Goal: Task Accomplishment & Management: Use online tool/utility

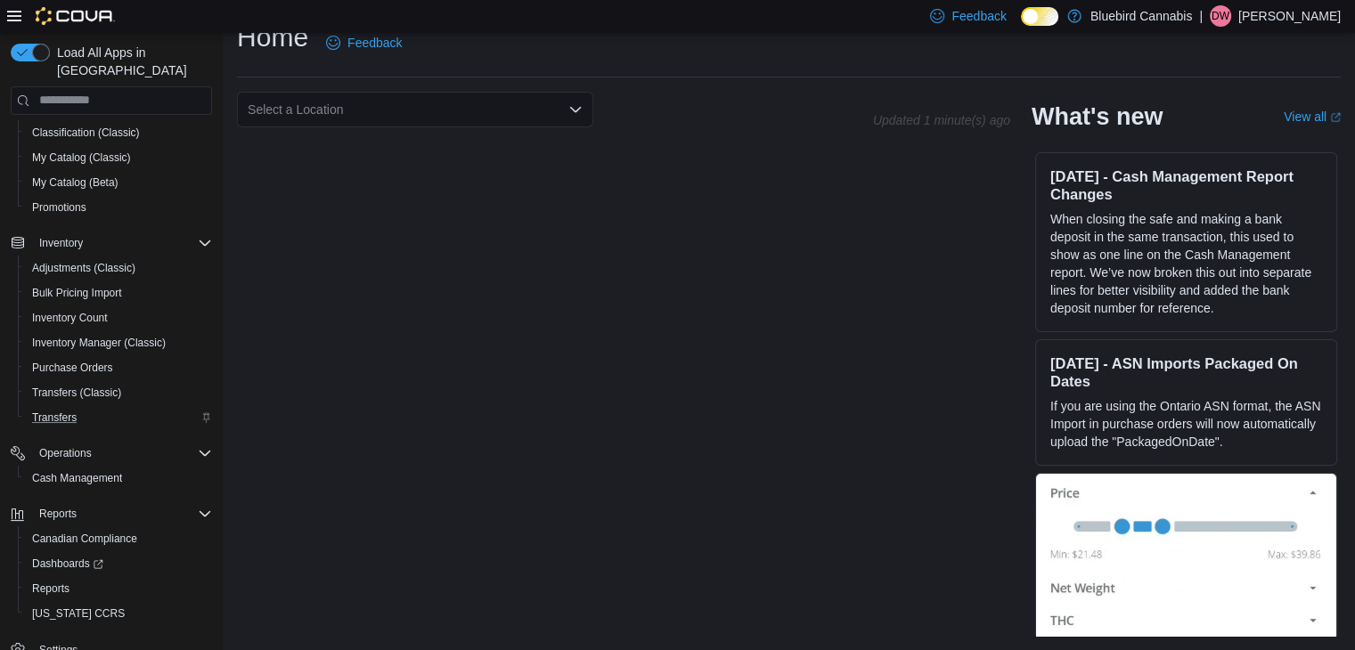
scroll to position [176, 0]
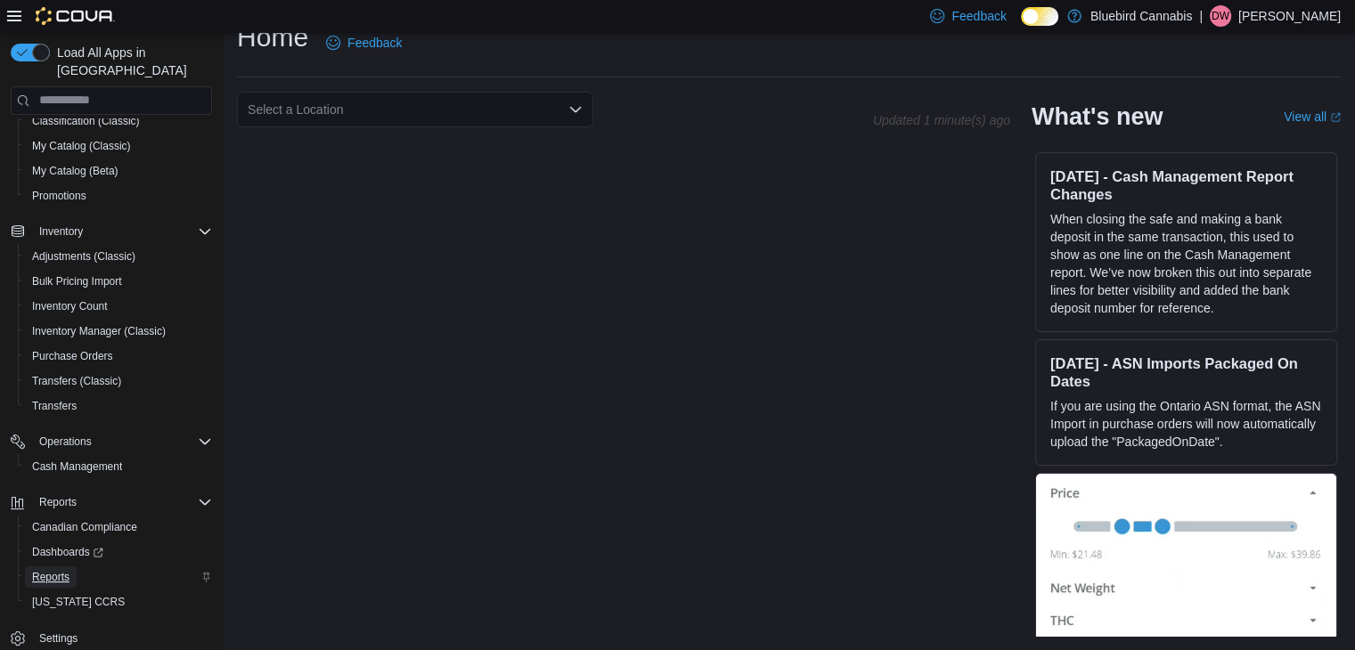
click at [60, 570] on span "Reports" at bounding box center [50, 577] width 37 height 14
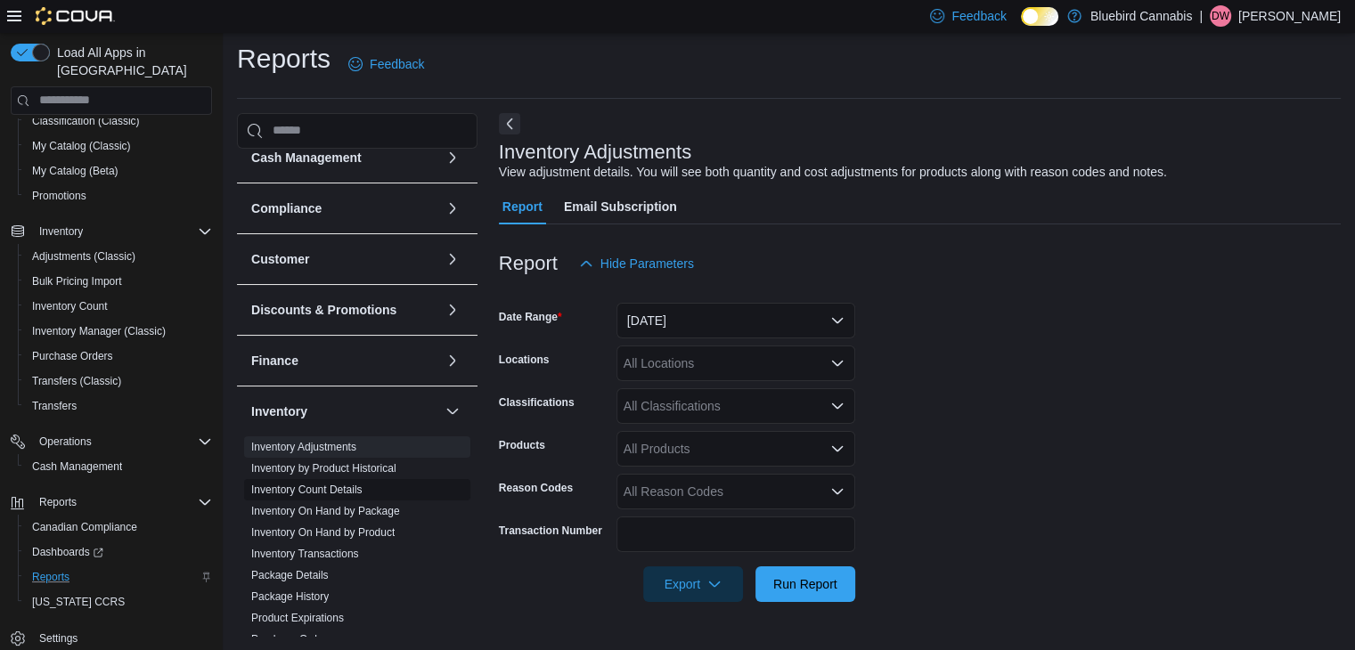
scroll to position [17, 0]
click at [346, 532] on link "Inventory On Hand by Product" at bounding box center [322, 532] width 143 height 12
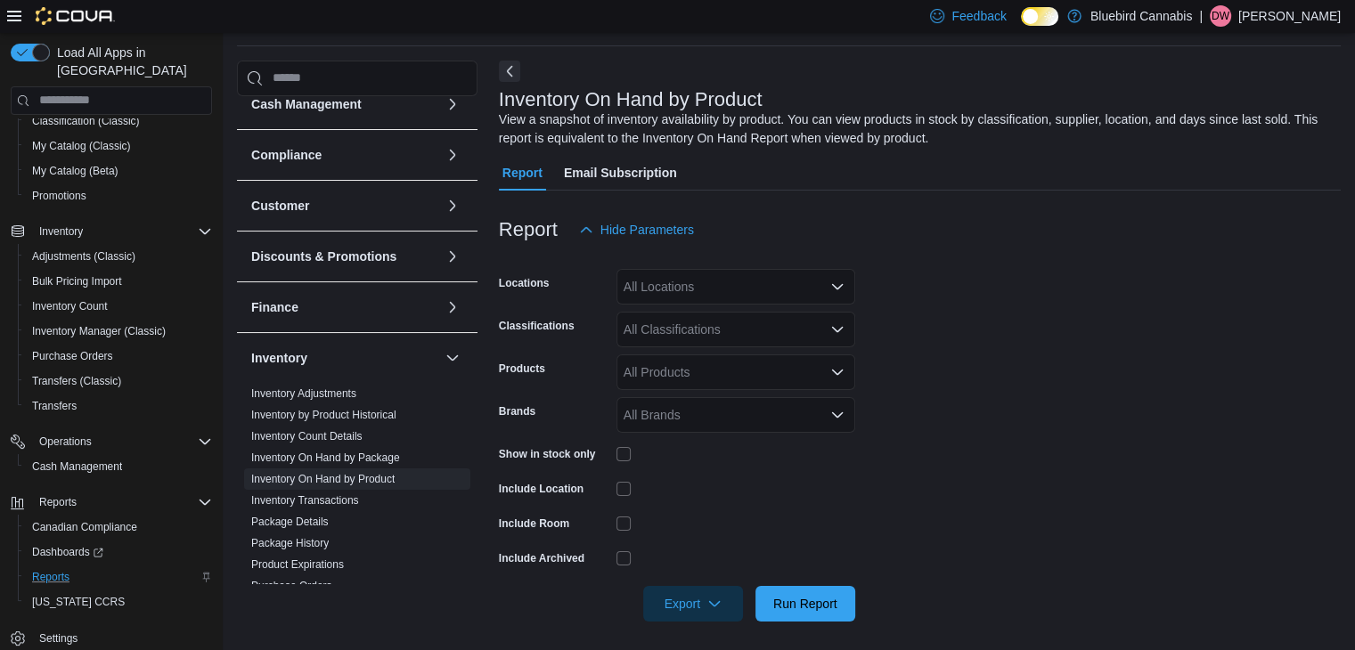
scroll to position [60, 0]
click at [652, 304] on form "Locations All Locations Classifications All Classifications Products All Produc…" at bounding box center [920, 434] width 842 height 374
click at [660, 293] on div "All Locations" at bounding box center [735, 286] width 239 height 36
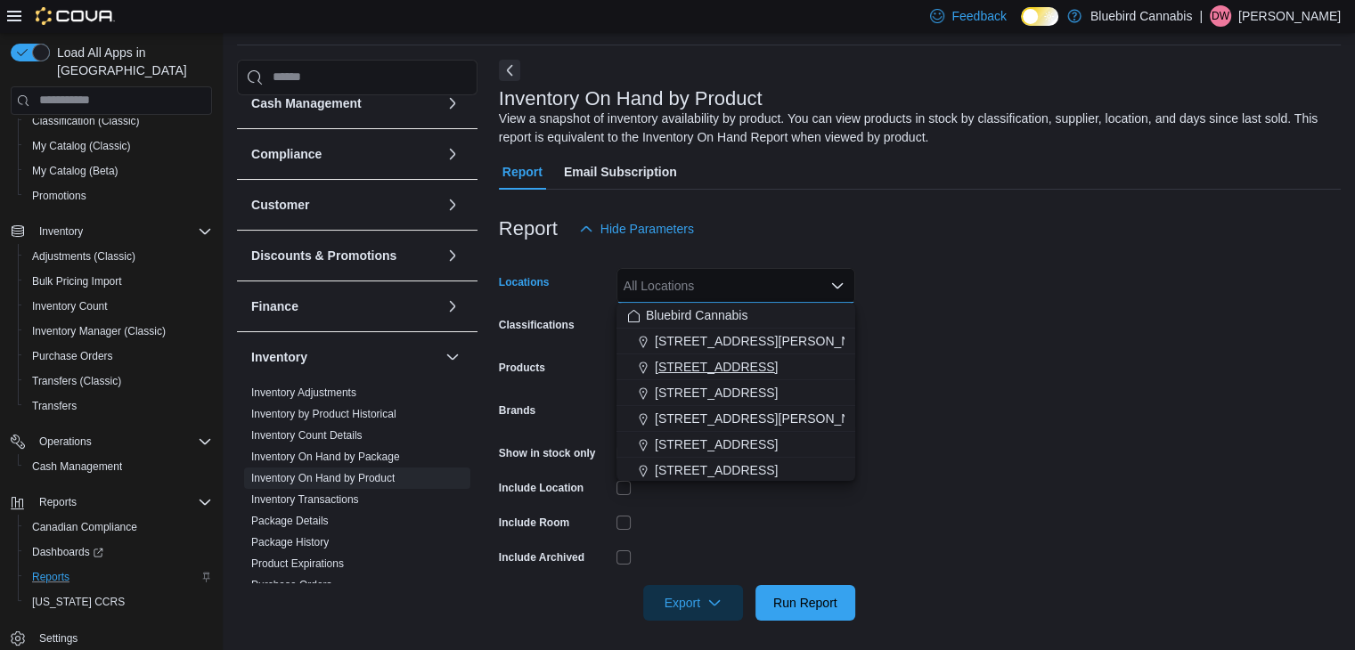
click at [682, 373] on span "[STREET_ADDRESS]" at bounding box center [716, 367] width 123 height 18
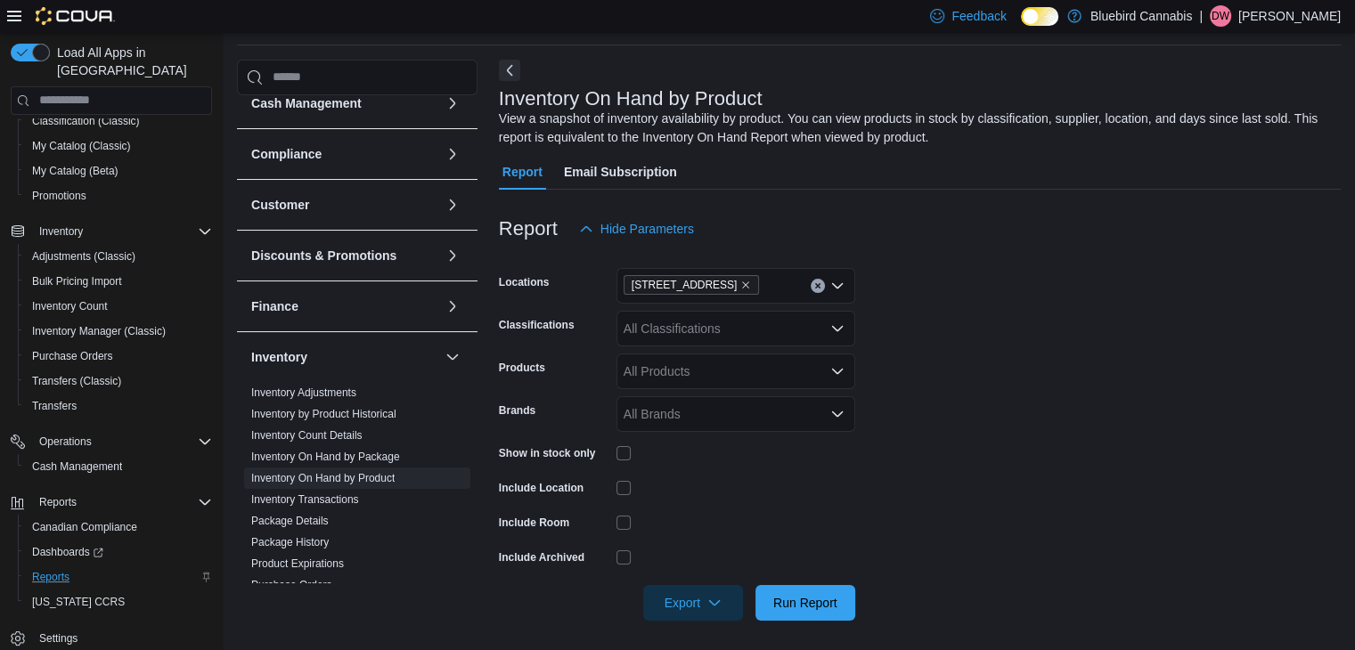
click at [954, 400] on form "Locations [STREET_ADDRESS] Classifications All Classifications Products All Pro…" at bounding box center [920, 434] width 842 height 374
click at [746, 342] on div "All Classifications" at bounding box center [735, 329] width 239 height 36
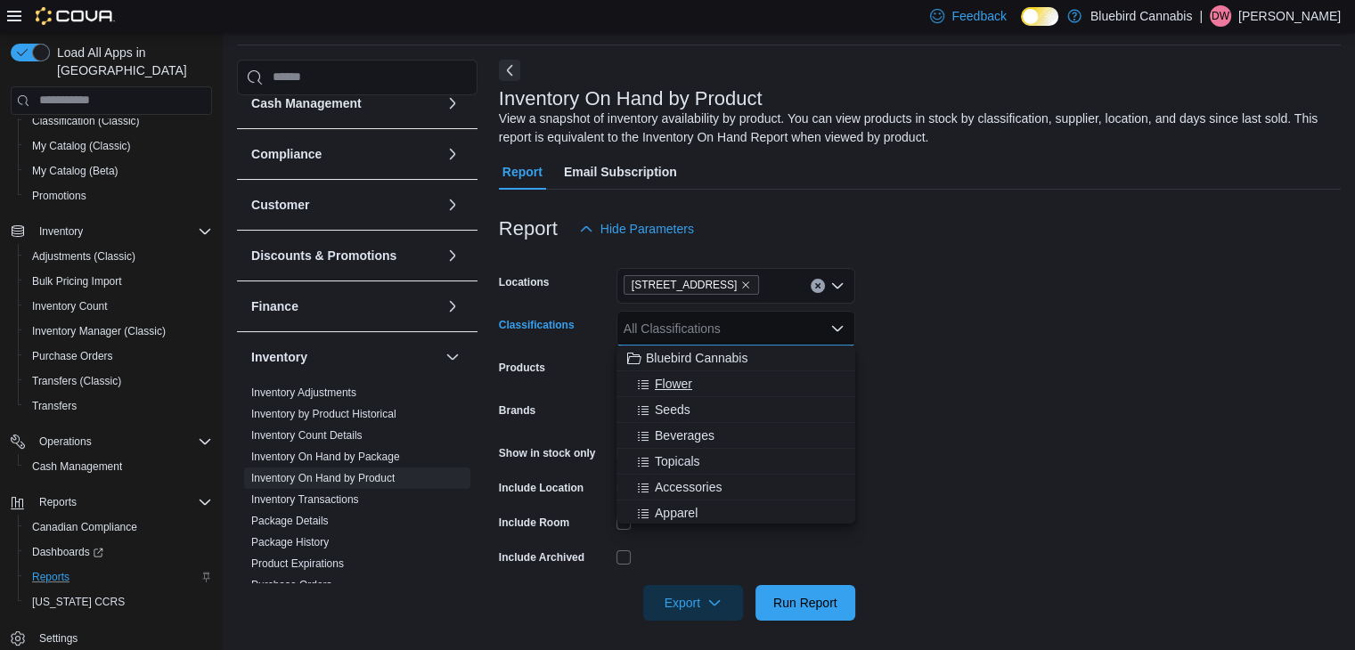
click at [706, 380] on div "Flower" at bounding box center [735, 384] width 217 height 18
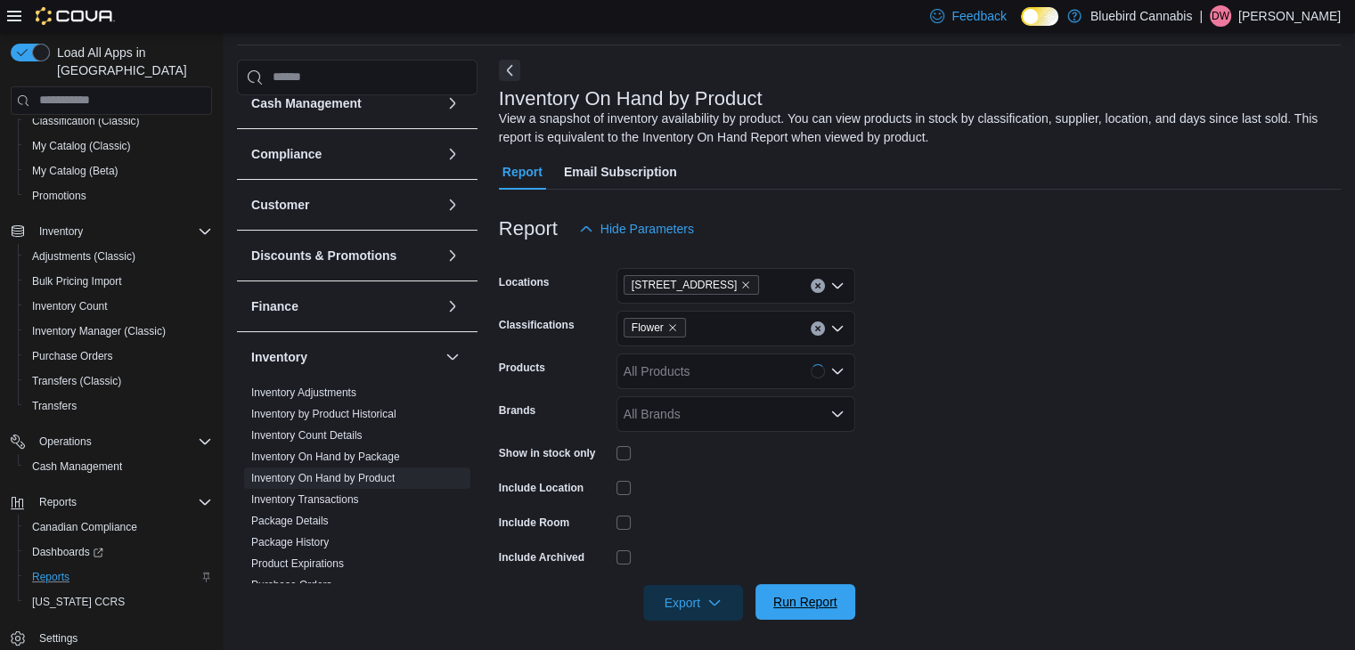
click at [824, 600] on span "Run Report" at bounding box center [805, 602] width 64 height 18
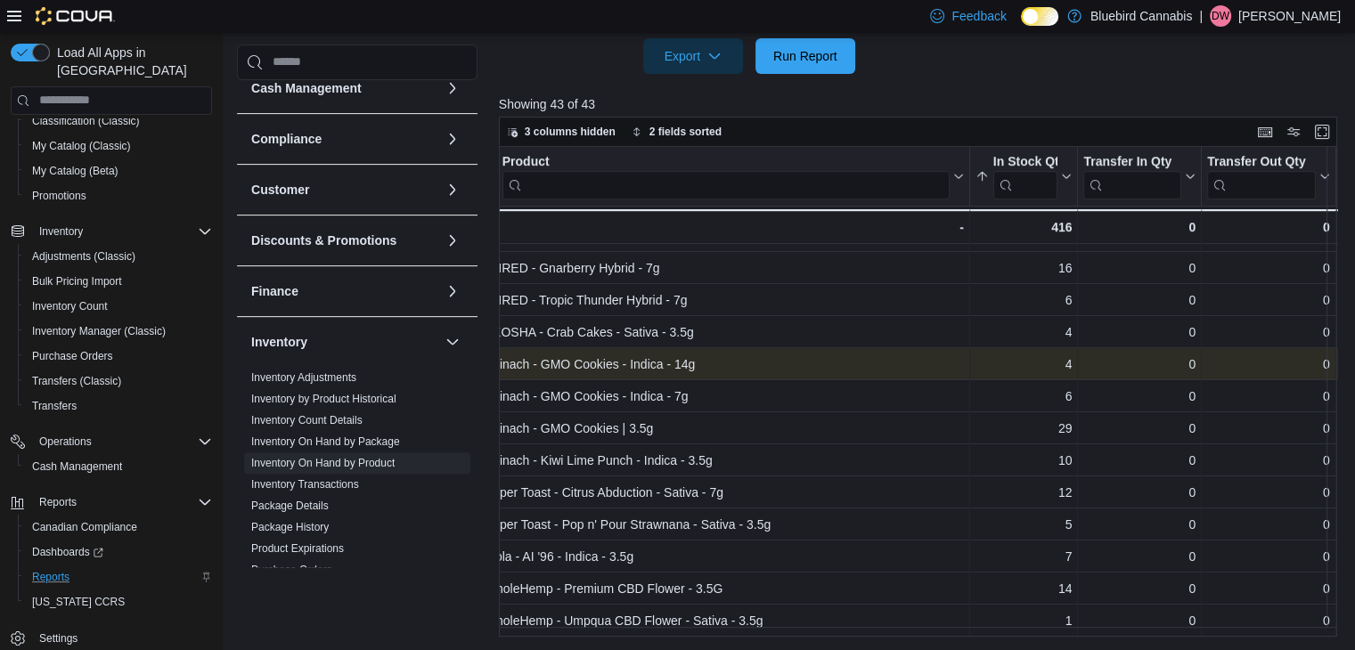
scroll to position [995, 0]
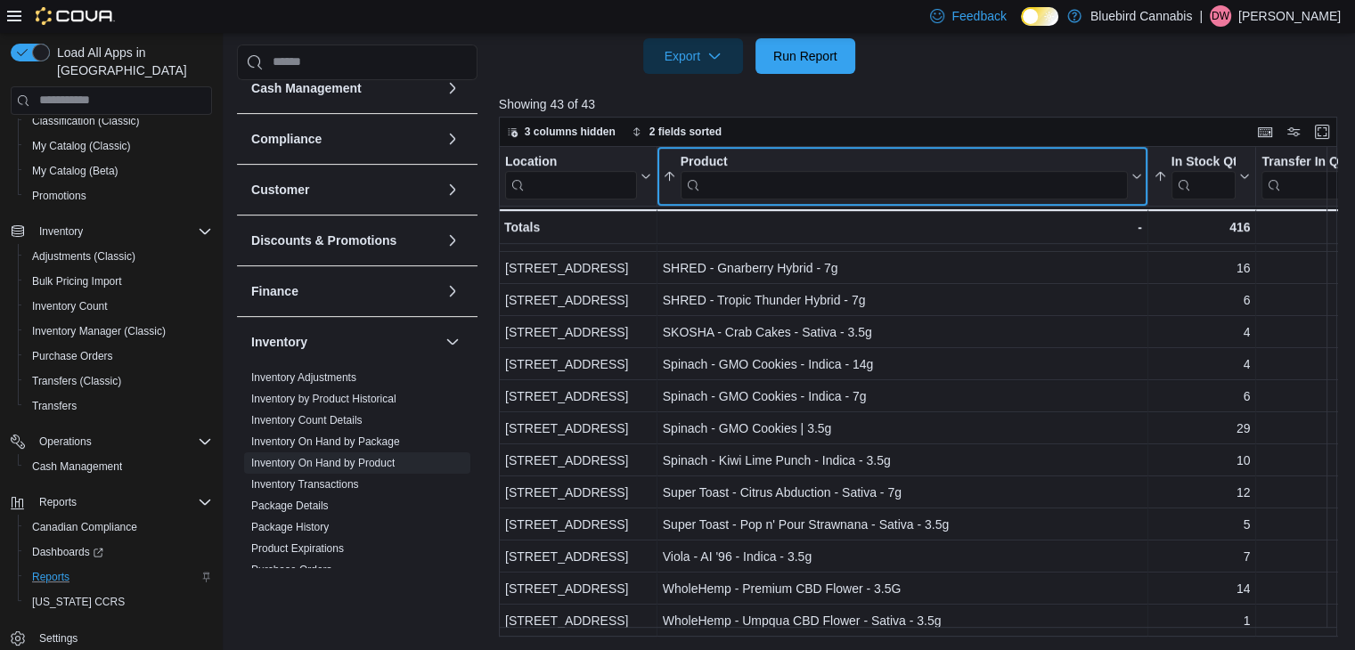
click at [798, 177] on input "search" at bounding box center [904, 184] width 447 height 29
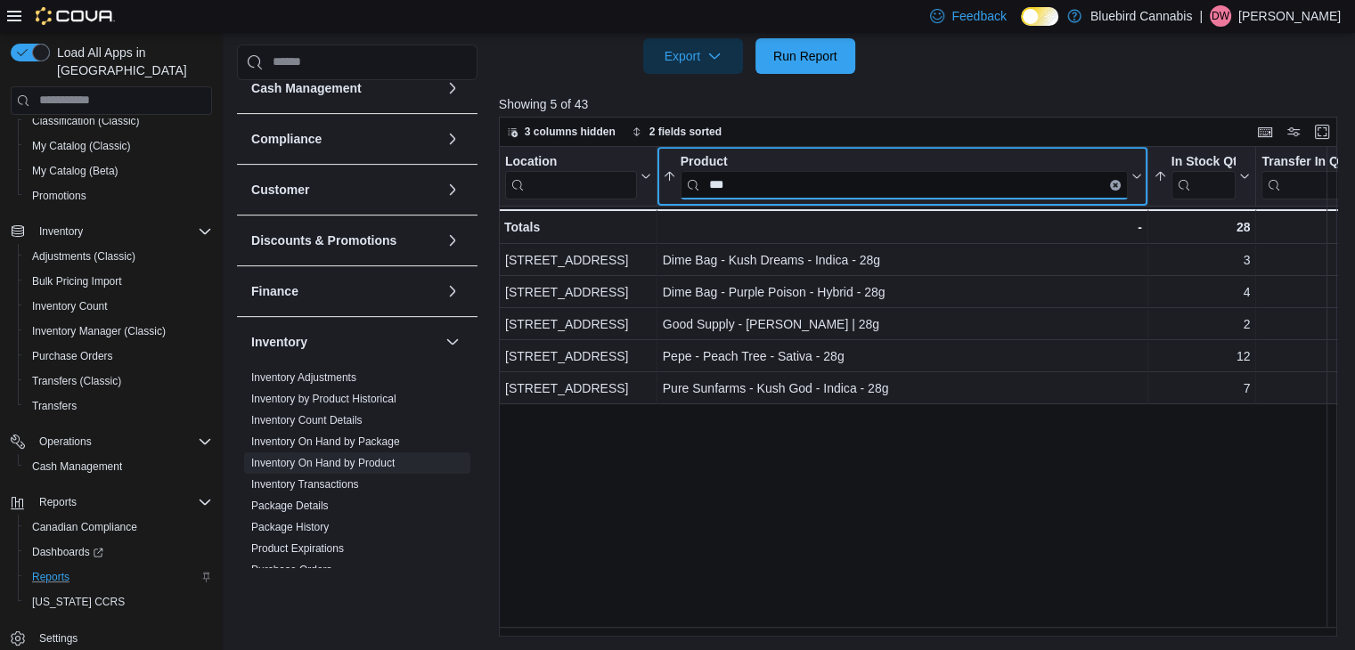
scroll to position [0, 0]
type input "***"
click at [1119, 183] on button "Clear input" at bounding box center [1115, 184] width 11 height 11
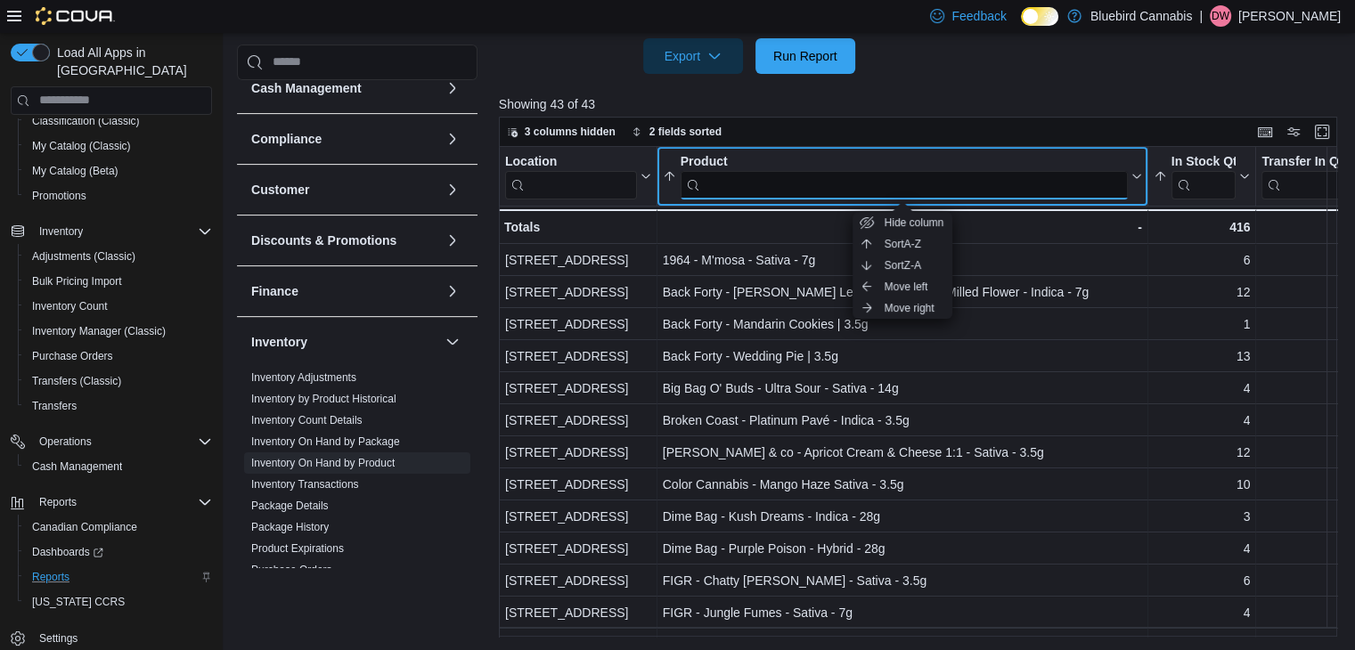
click at [770, 190] on input "search" at bounding box center [904, 184] width 447 height 29
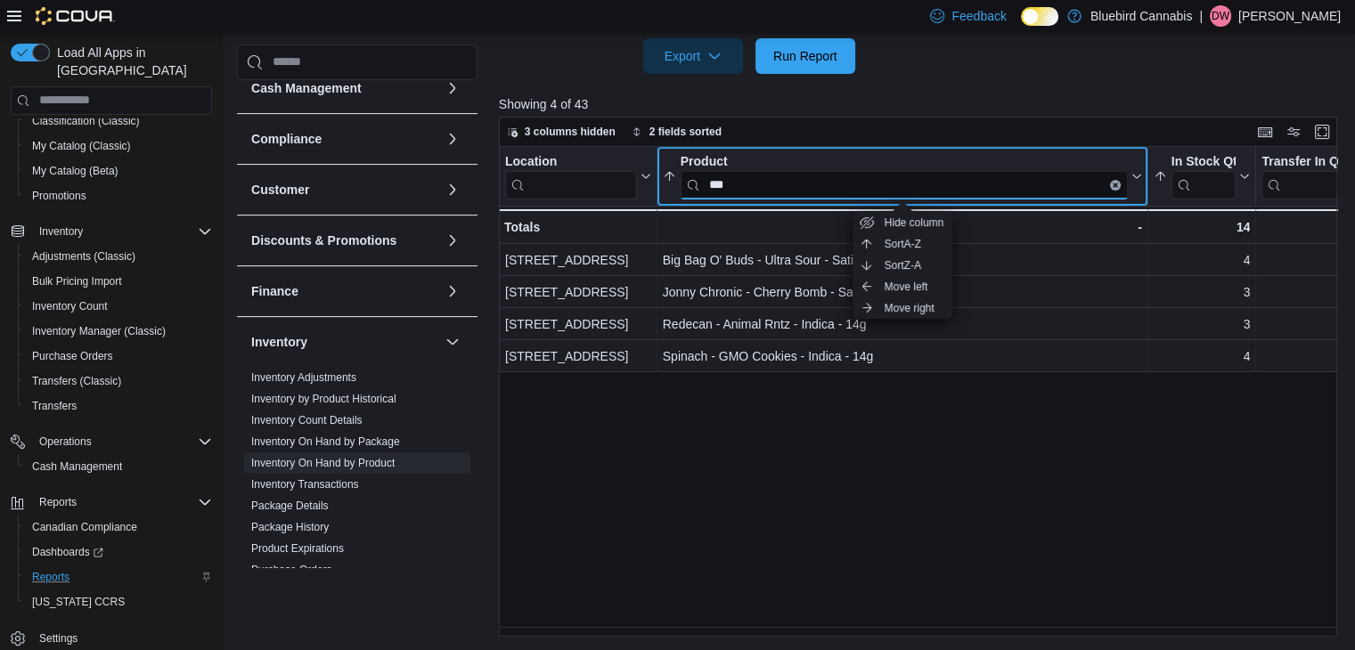
type input "***"
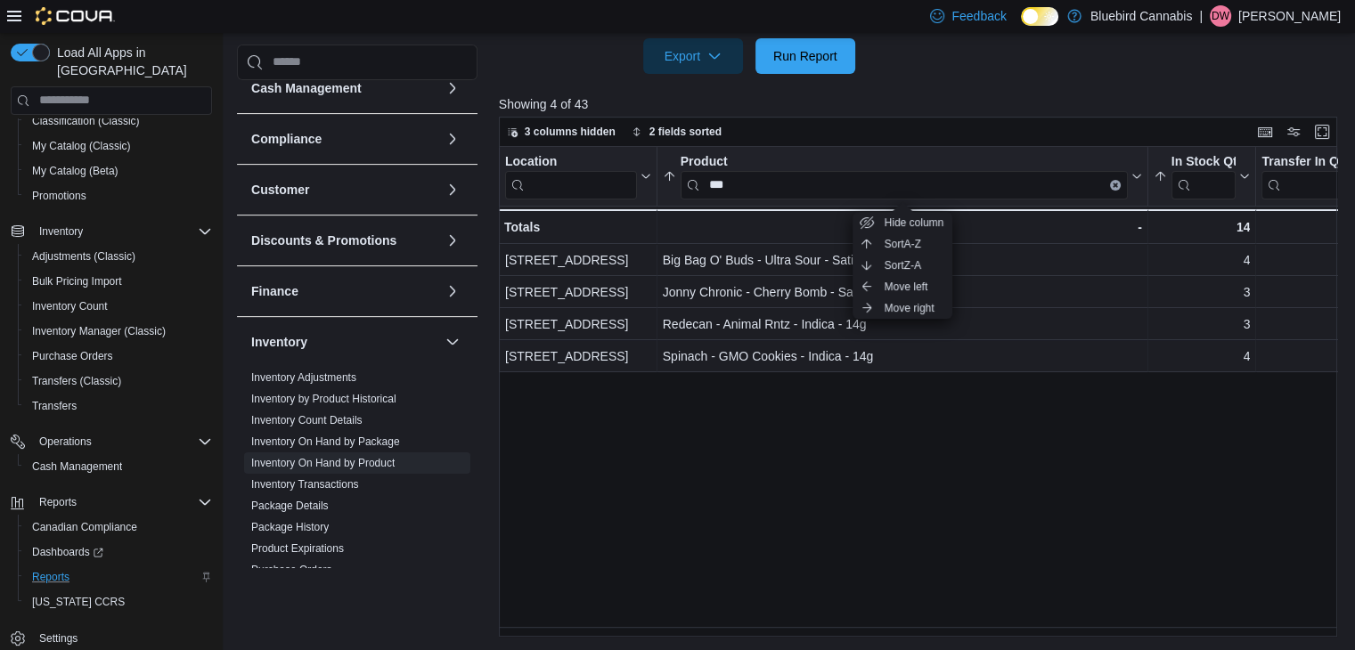
drag, startPoint x: 936, startPoint y: 467, endPoint x: 816, endPoint y: 101, distance: 385.4
click at [816, 101] on p "Showing 4 of 43" at bounding box center [922, 104] width 847 height 18
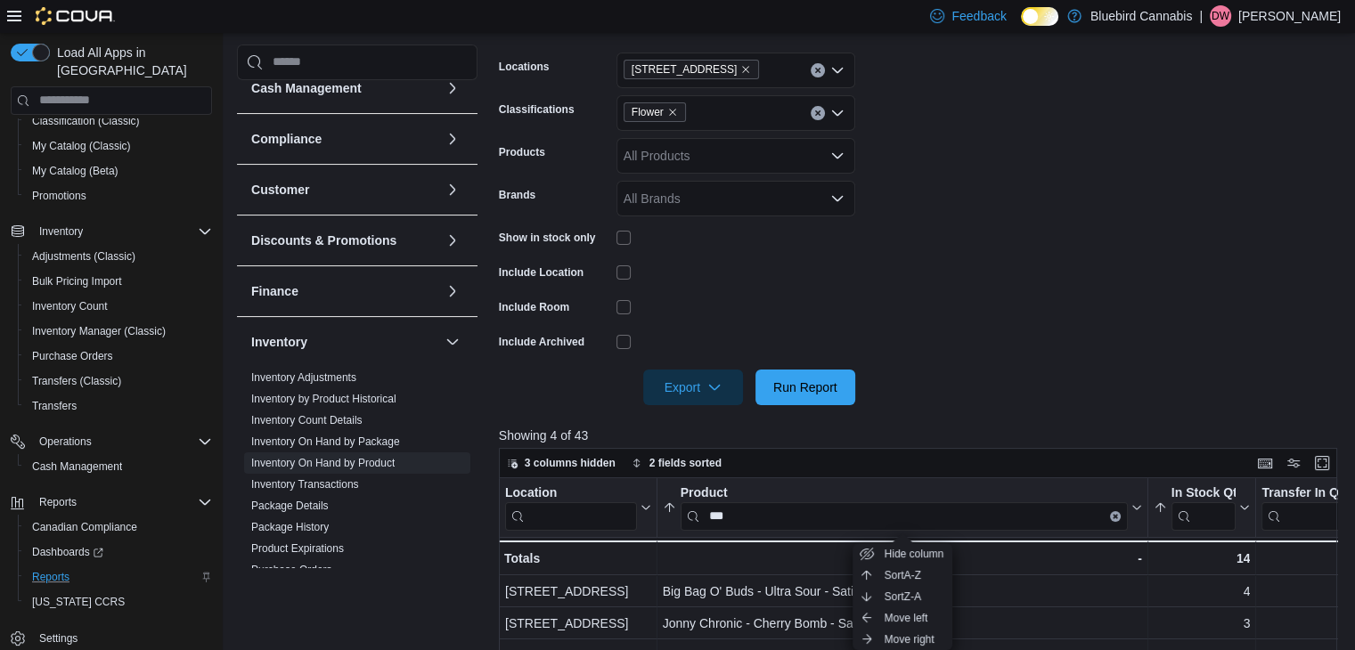
scroll to position [274, 0]
click at [676, 110] on icon "Remove Flower from selection in this group" at bounding box center [672, 113] width 11 height 11
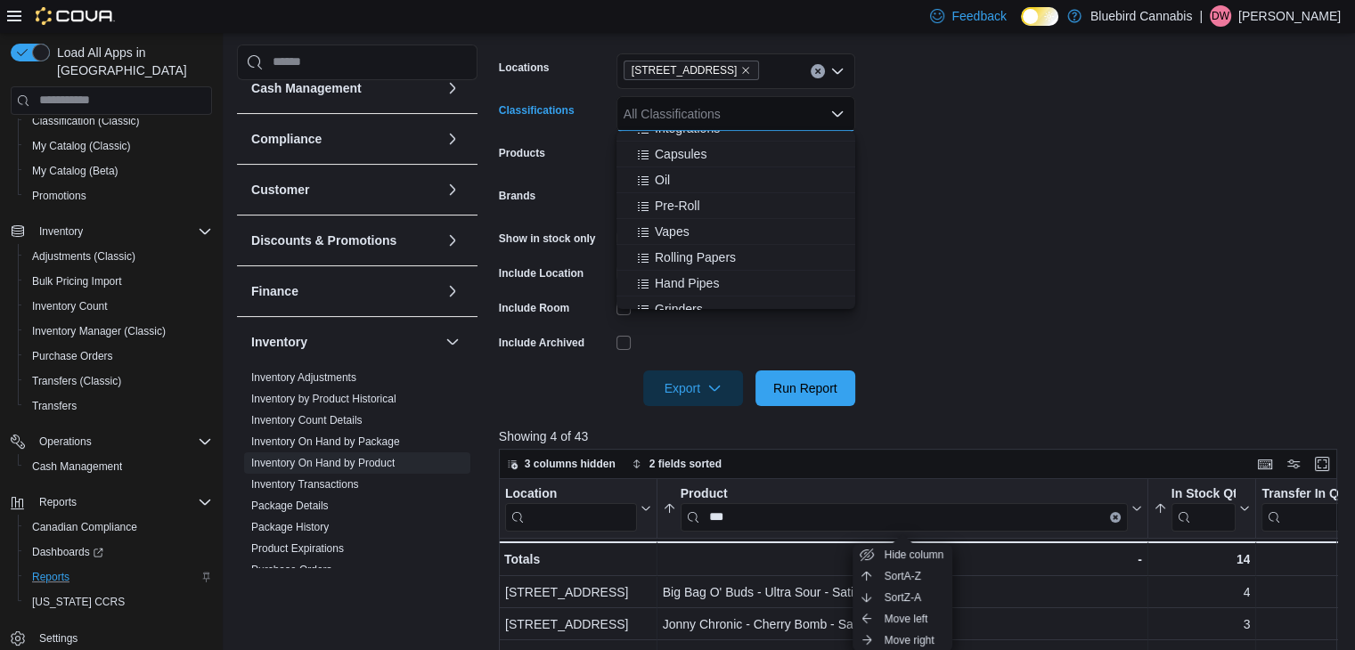
scroll to position [265, 0]
click at [675, 215] on span "Vapes" at bounding box center [672, 214] width 35 height 18
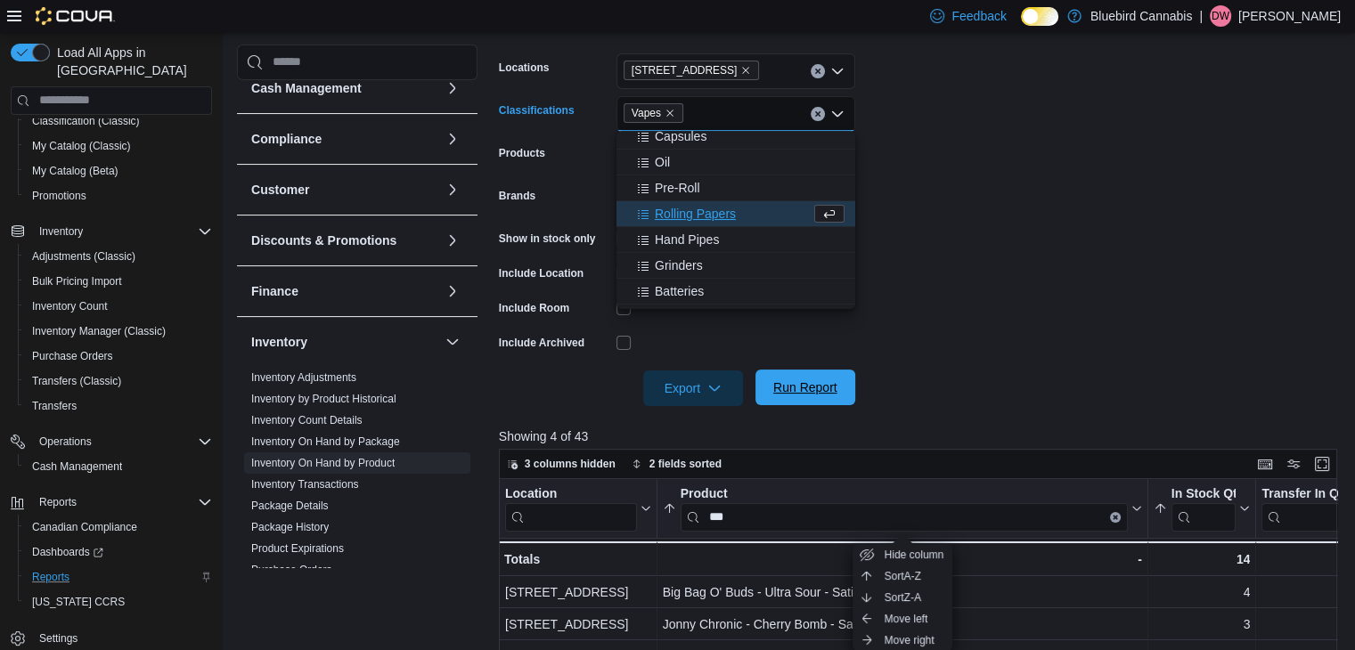
click at [825, 396] on span "Run Report" at bounding box center [805, 388] width 78 height 36
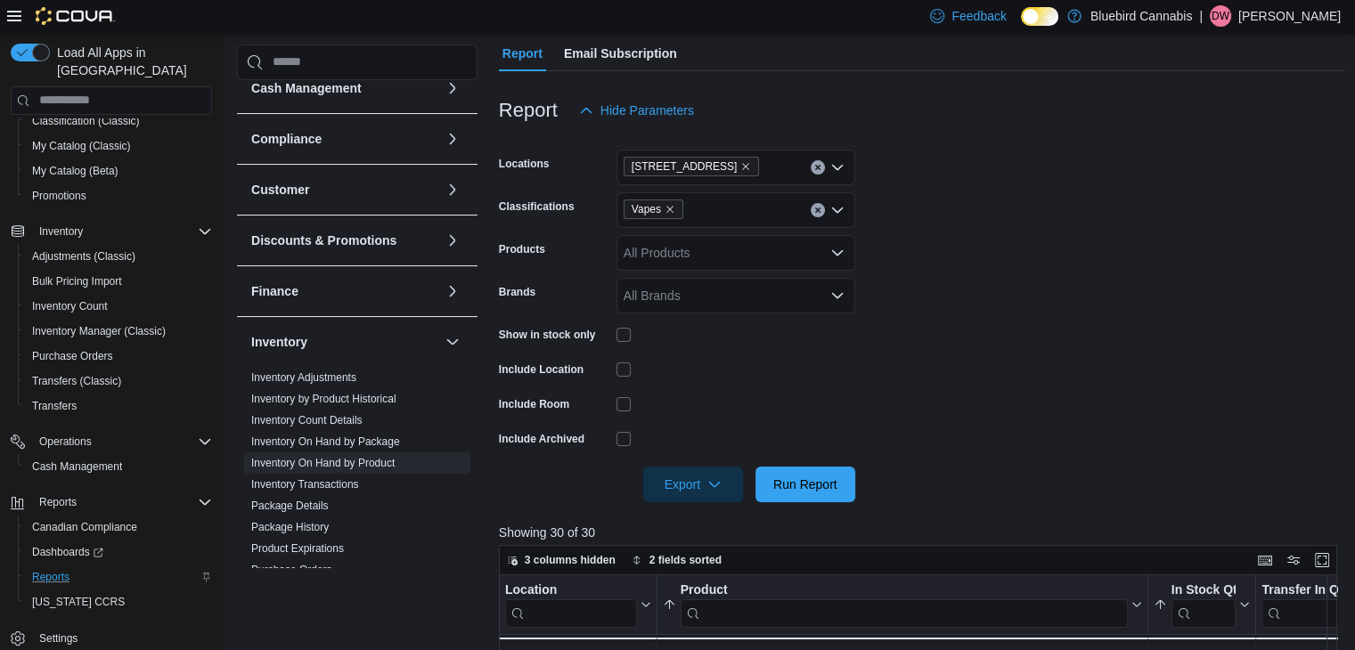
scroll to position [176, 0]
click at [669, 215] on icon "Remove Vapes from selection in this group" at bounding box center [670, 211] width 11 height 11
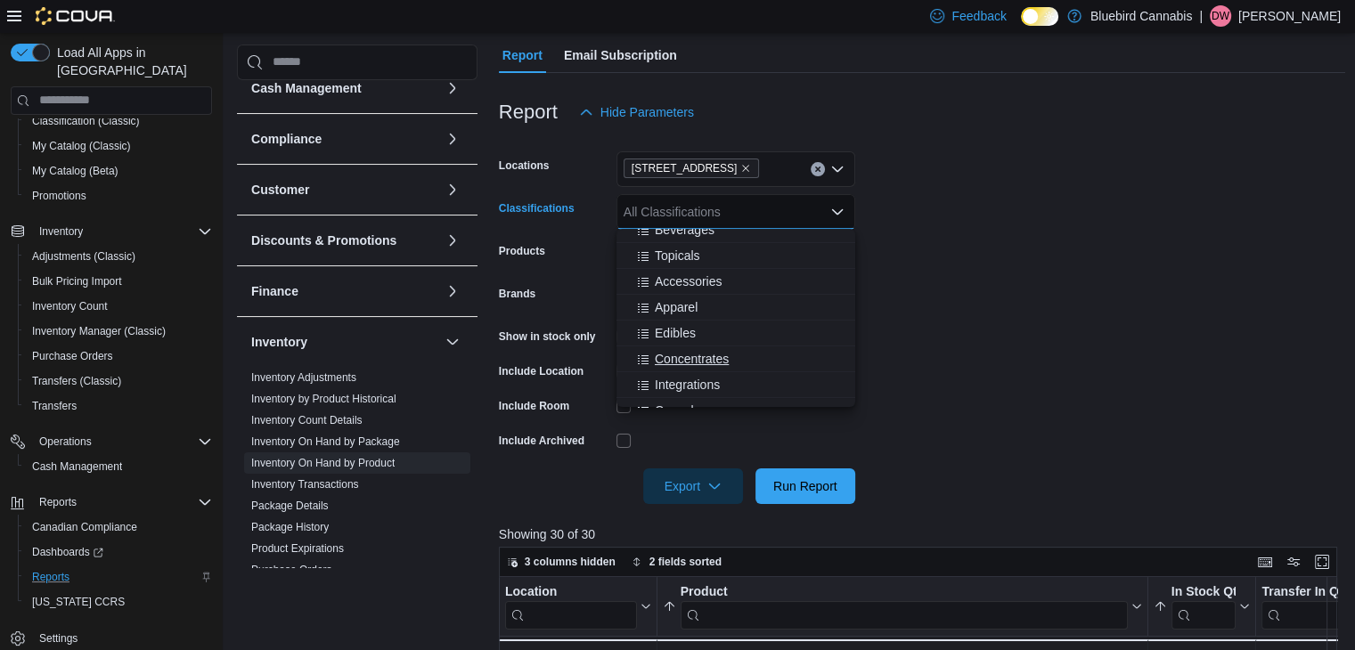
scroll to position [89, 0]
click at [677, 361] on span "Concentrates" at bounding box center [692, 359] width 74 height 18
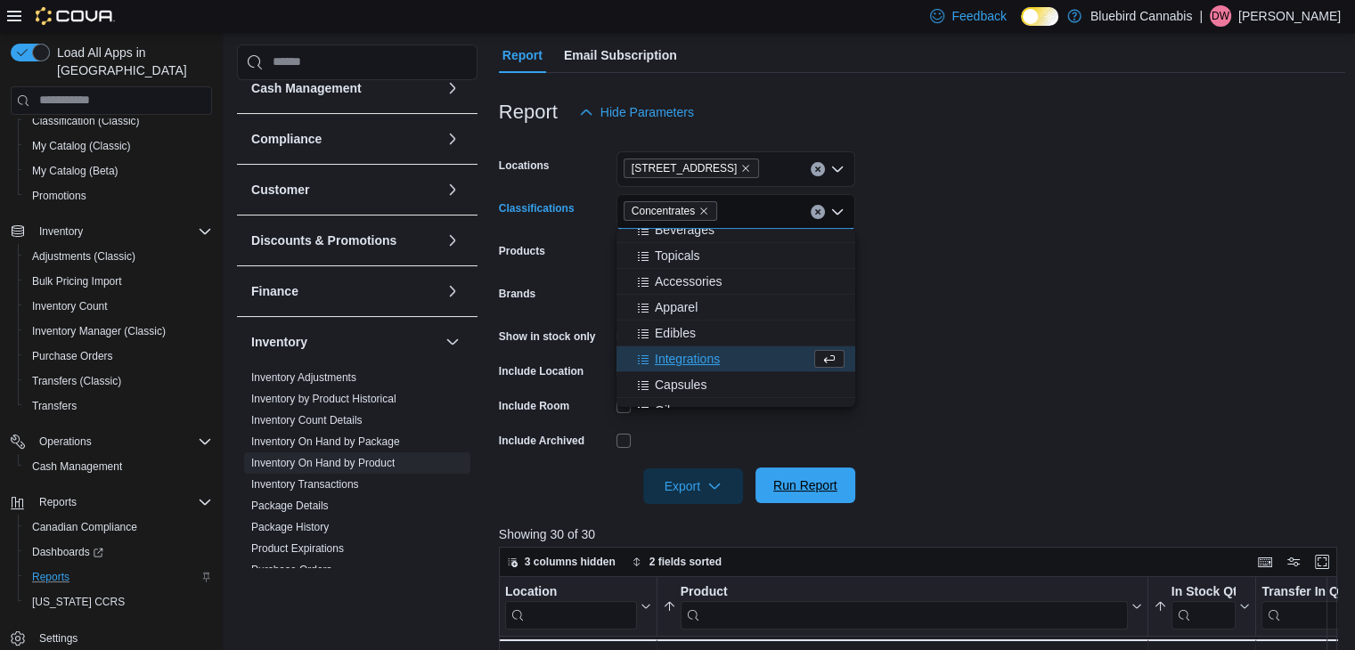
click at [804, 474] on span "Run Report" at bounding box center [805, 486] width 78 height 36
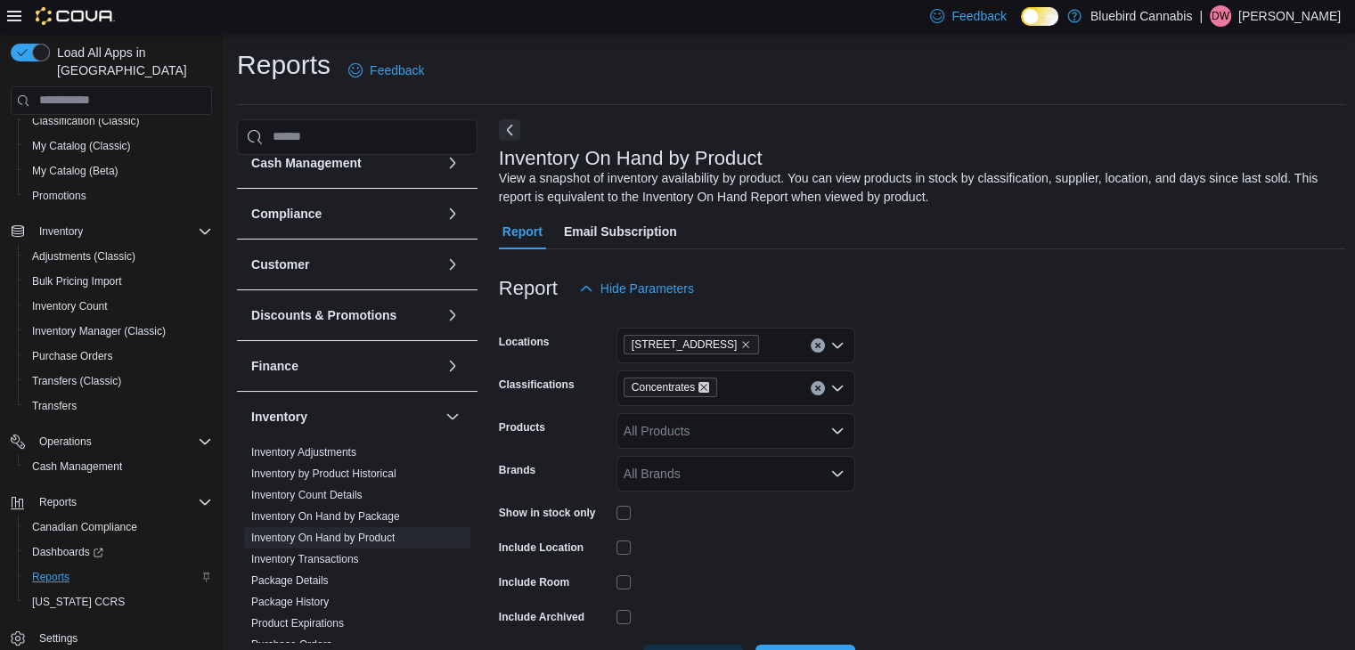
click at [707, 383] on icon "Remove Concentrates from selection in this group" at bounding box center [703, 387] width 11 height 11
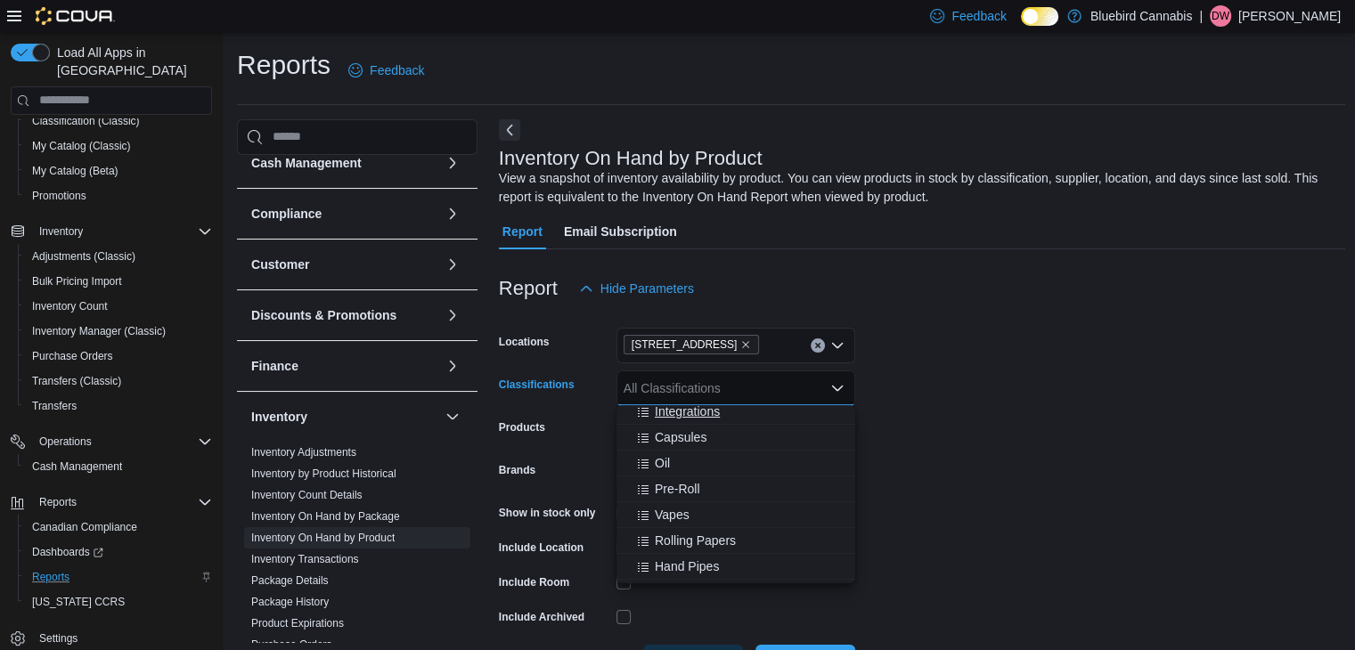
scroll to position [241, 0]
click at [670, 489] on span "Pre-Roll" at bounding box center [677, 487] width 45 height 18
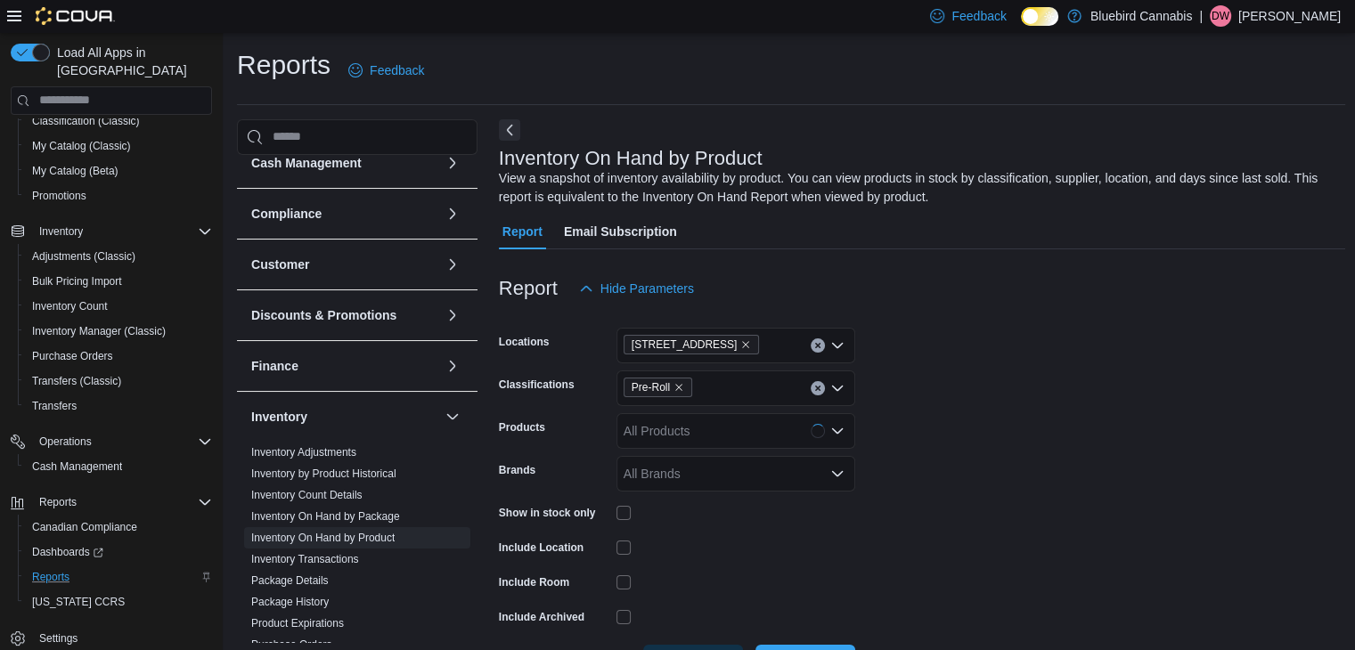
click at [790, 642] on div at bounding box center [922, 638] width 847 height 14
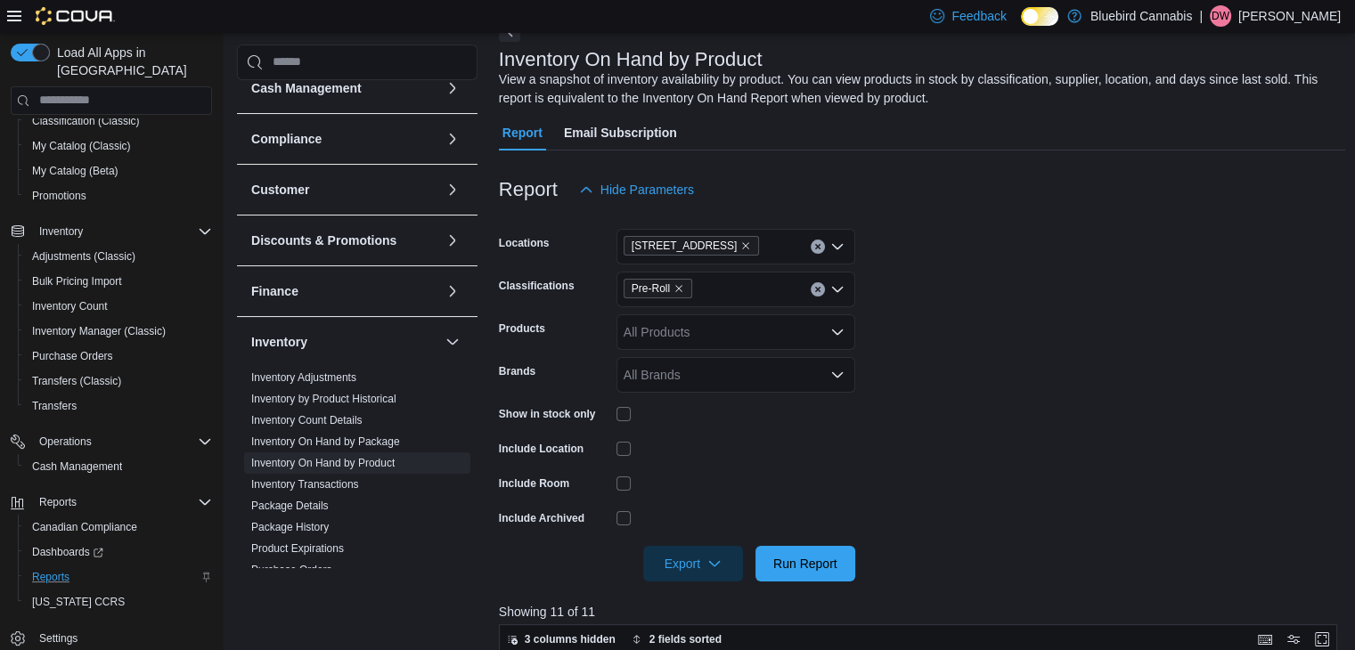
scroll to position [103, 0]
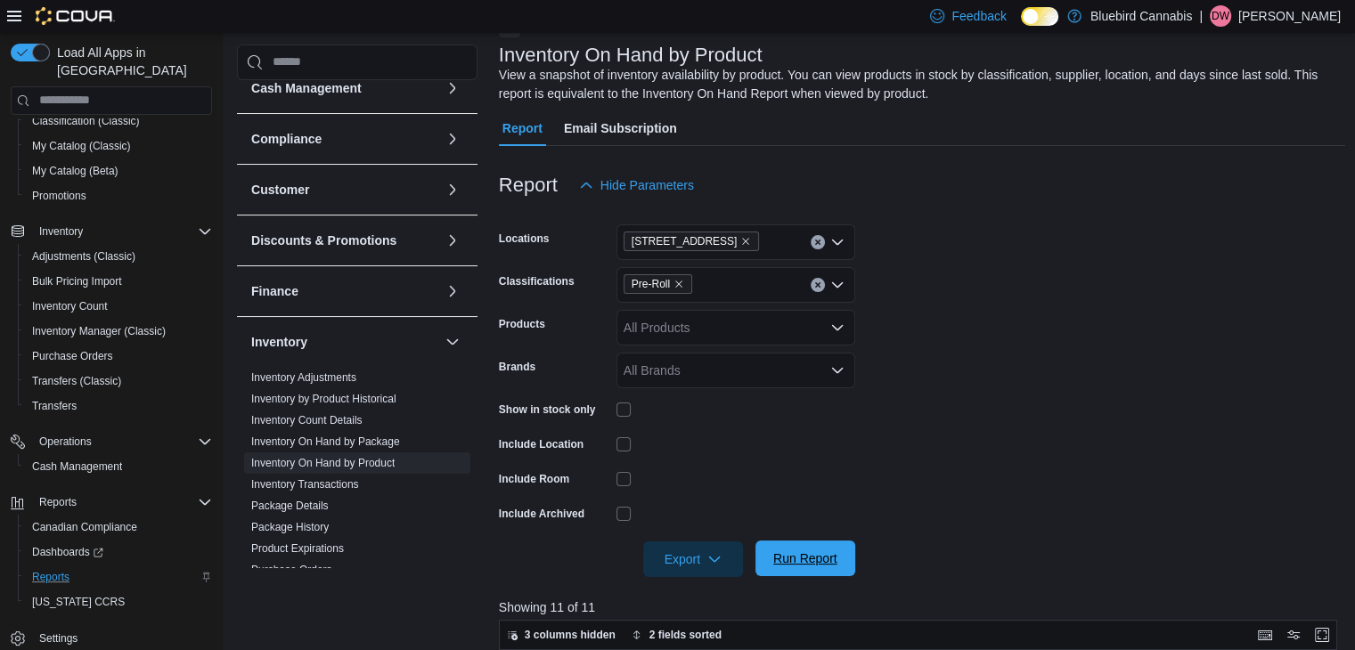
click at [780, 553] on span "Run Report" at bounding box center [805, 559] width 64 height 18
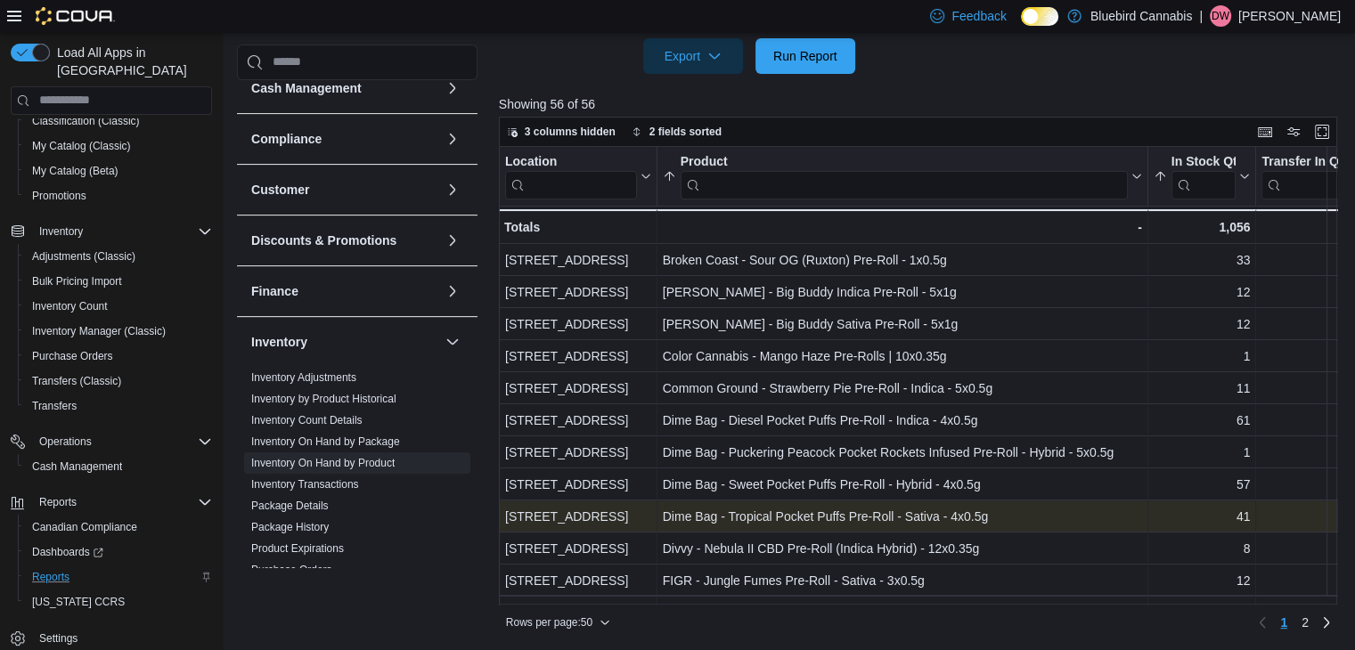
scroll to position [257, 0]
